Goal: Task Accomplishment & Management: Use online tool/utility

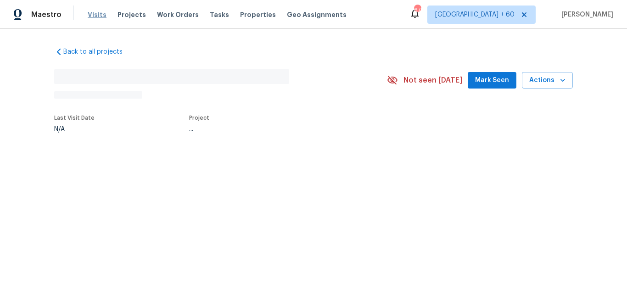
click at [96, 17] on span "Visits" at bounding box center [97, 14] width 19 height 9
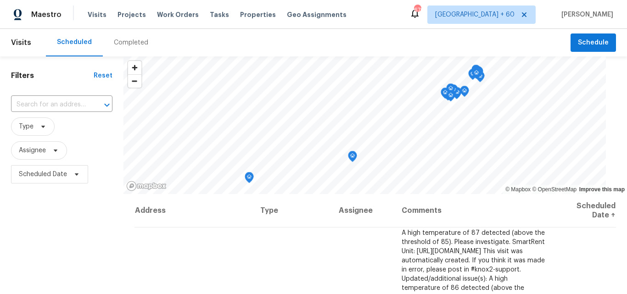
click at [137, 42] on div "Completed" at bounding box center [131, 42] width 34 height 9
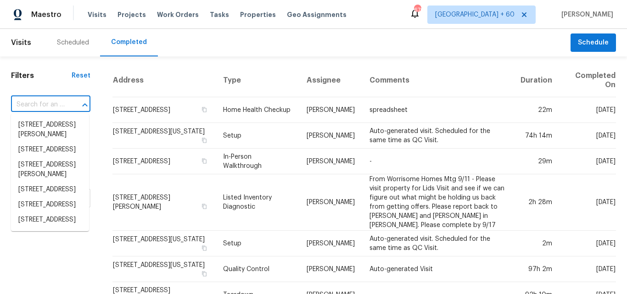
click at [41, 100] on input "text" at bounding box center [38, 105] width 54 height 14
paste input "[STREET_ADDRESS]"
type input "[STREET_ADDRESS]"
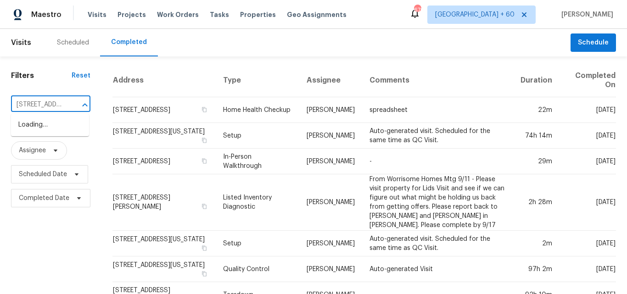
scroll to position [0, 53]
click at [44, 129] on li "[STREET_ADDRESS]" at bounding box center [50, 125] width 78 height 15
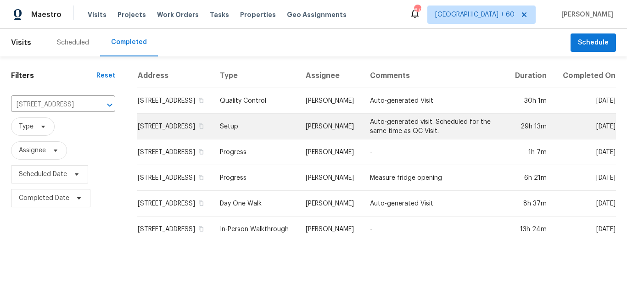
click at [289, 137] on td "Setup" at bounding box center [256, 127] width 86 height 26
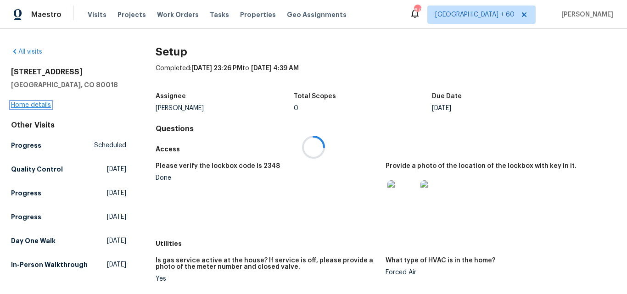
click at [36, 103] on link "Home details" at bounding box center [31, 105] width 40 height 6
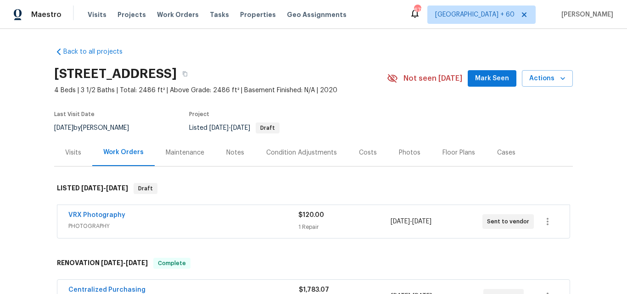
click at [411, 159] on div "Photos" at bounding box center [410, 152] width 44 height 27
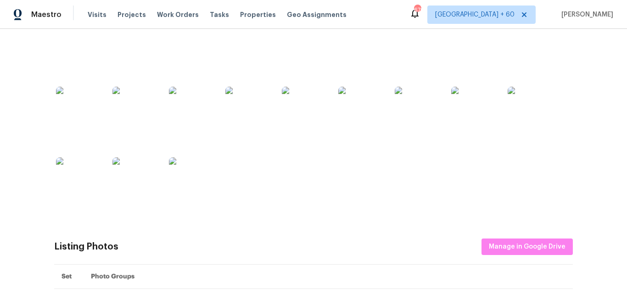
scroll to position [276, 0]
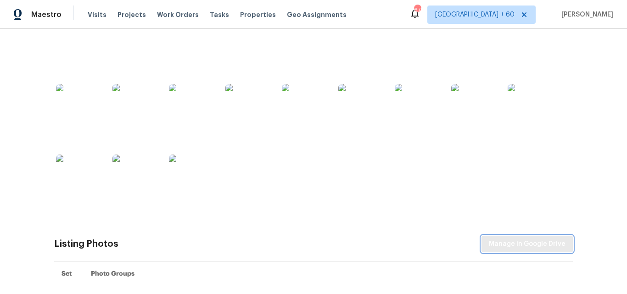
click at [510, 247] on span "Manage in Google Drive" at bounding box center [527, 244] width 77 height 11
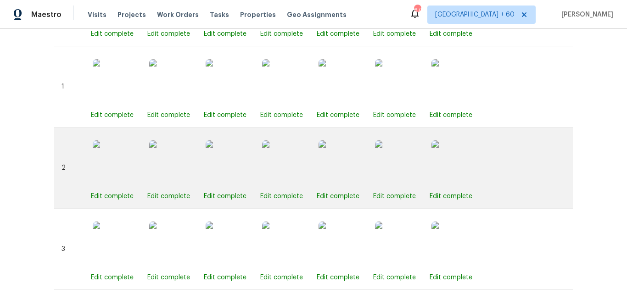
scroll to position [321, 0]
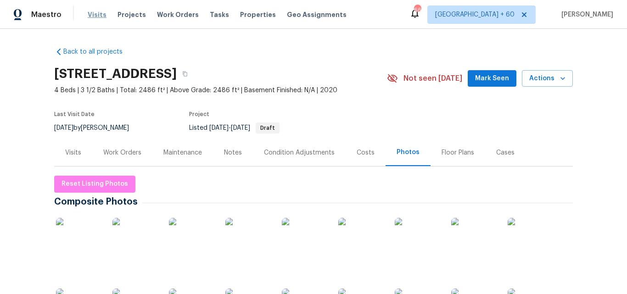
click at [96, 15] on span "Visits" at bounding box center [97, 14] width 19 height 9
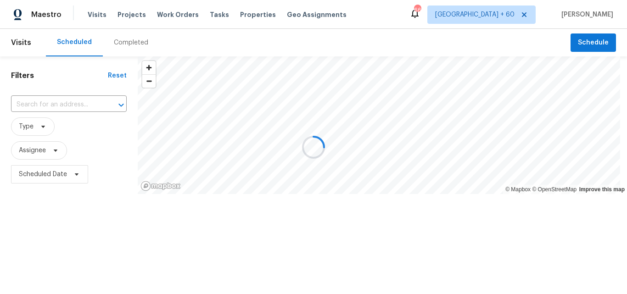
click at [130, 43] on div at bounding box center [313, 147] width 627 height 294
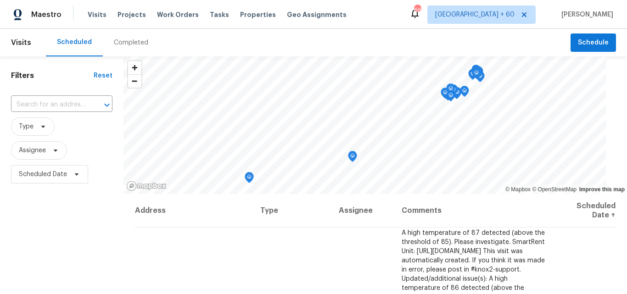
click at [130, 43] on div "Completed" at bounding box center [131, 42] width 34 height 9
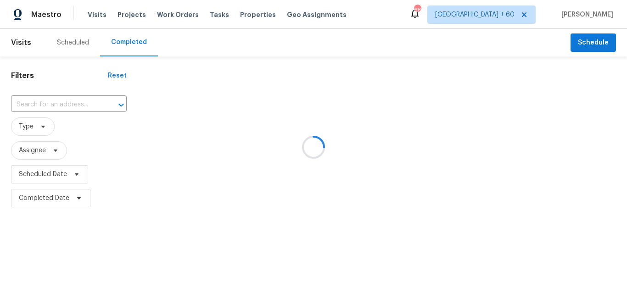
click at [39, 100] on div at bounding box center [313, 147] width 627 height 294
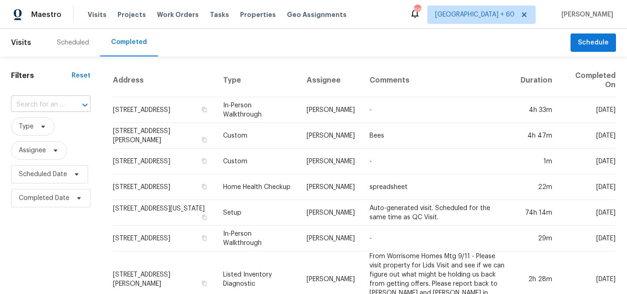
click at [41, 102] on input "text" at bounding box center [38, 105] width 54 height 14
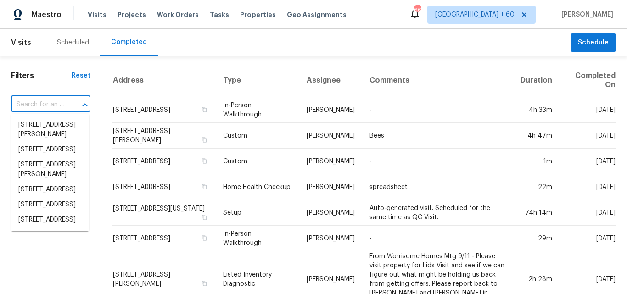
paste input "8413 Wagon Wheel Rd, Alexandria, VA 22309"
type input "8413 Wagon Wheel Rd, Alexandria, VA 22309"
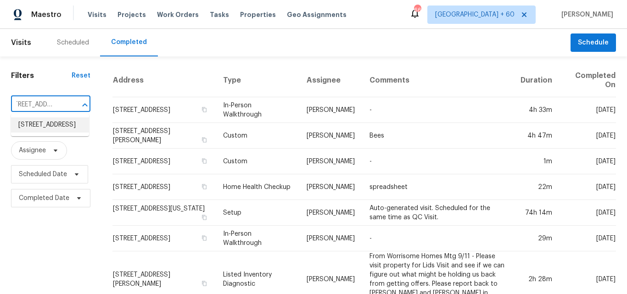
click at [59, 127] on li "8413 Wagon Wheel Rd, Alexandria, VA 22309" at bounding box center [50, 125] width 78 height 15
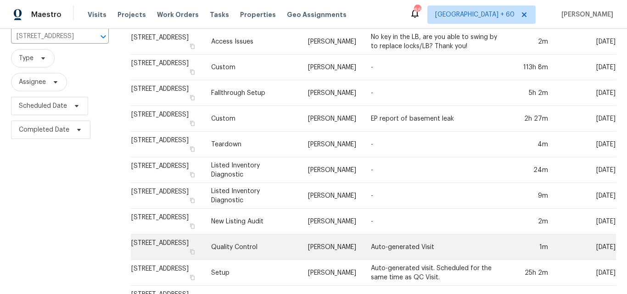
scroll to position [126, 0]
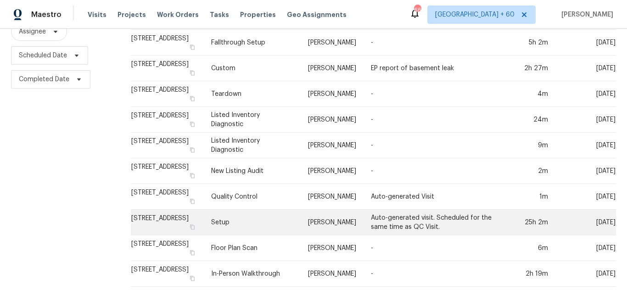
click at [253, 219] on td "Setup" at bounding box center [252, 223] width 97 height 26
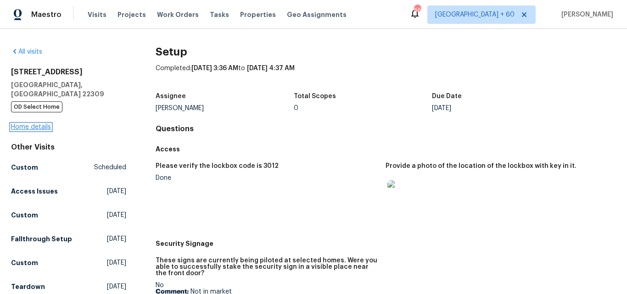
click at [44, 124] on link "Home details" at bounding box center [31, 127] width 40 height 6
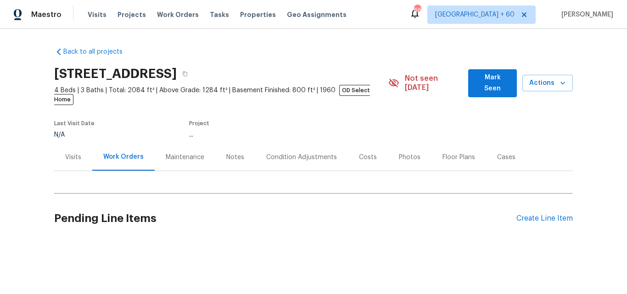
scroll to position [6, 0]
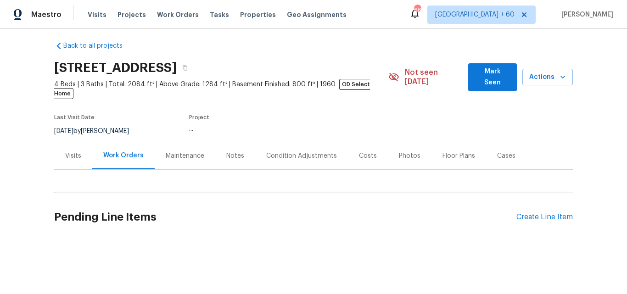
click at [405, 152] on div "Photos" at bounding box center [410, 156] width 22 height 9
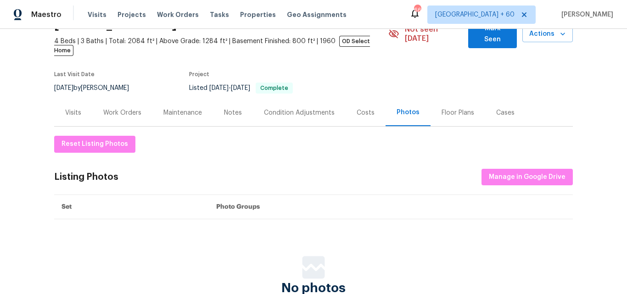
scroll to position [101, 0]
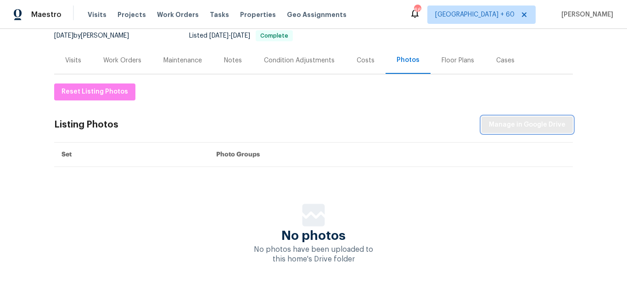
click at [511, 119] on span "Manage in Google Drive" at bounding box center [527, 124] width 77 height 11
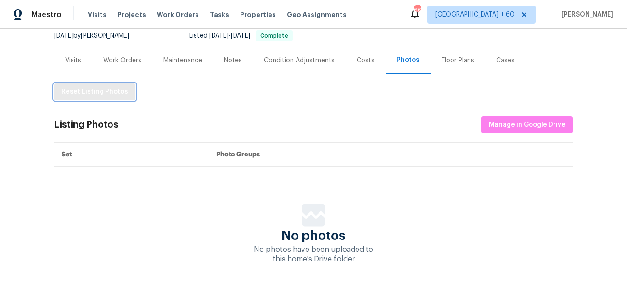
click at [107, 86] on span "Reset Listing Photos" at bounding box center [95, 91] width 67 height 11
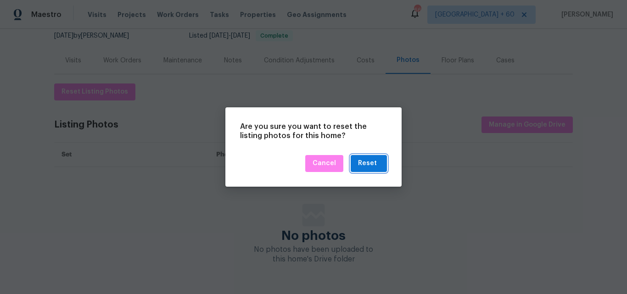
click at [374, 160] on div "Reset" at bounding box center [367, 163] width 19 height 11
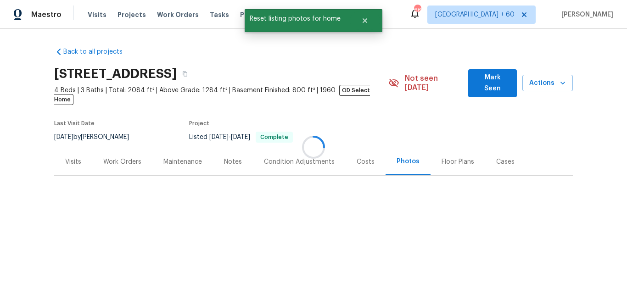
scroll to position [0, 0]
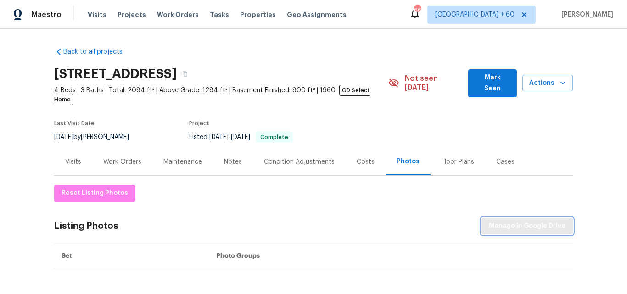
click at [523, 221] on span "Manage in Google Drive" at bounding box center [527, 226] width 77 height 11
